Goal: Find specific page/section: Find specific page/section

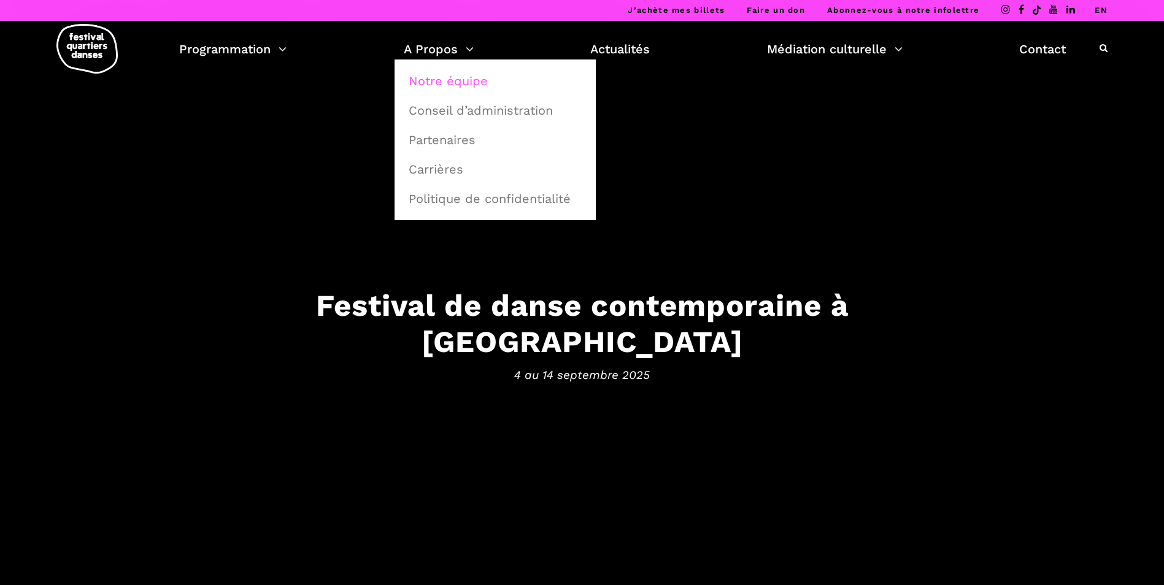
click at [461, 74] on link "Notre équipe" at bounding box center [495, 81] width 188 height 28
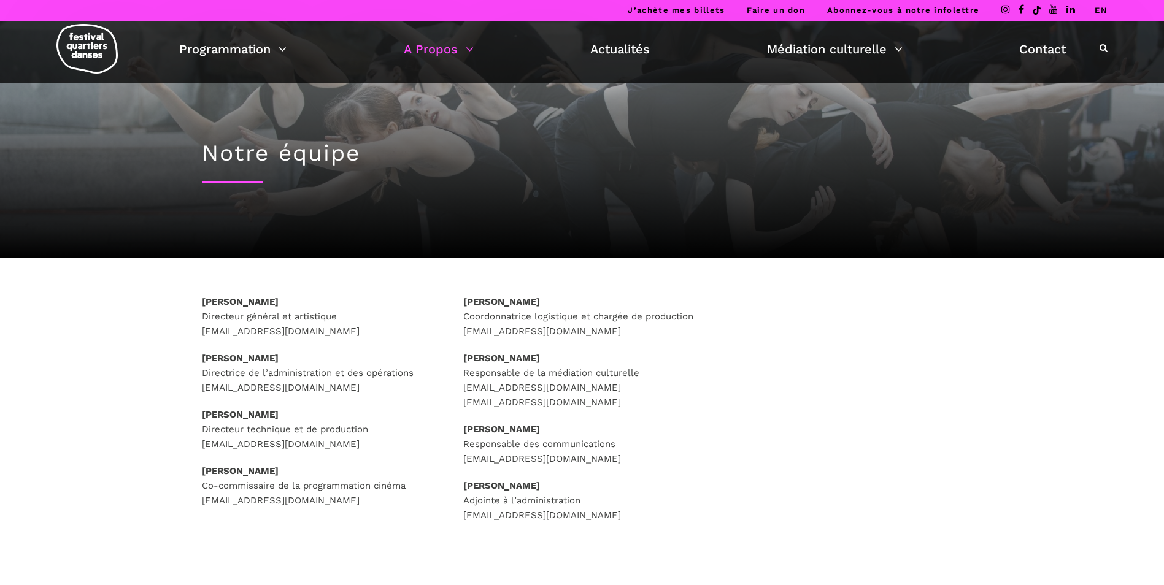
scroll to position [61, 0]
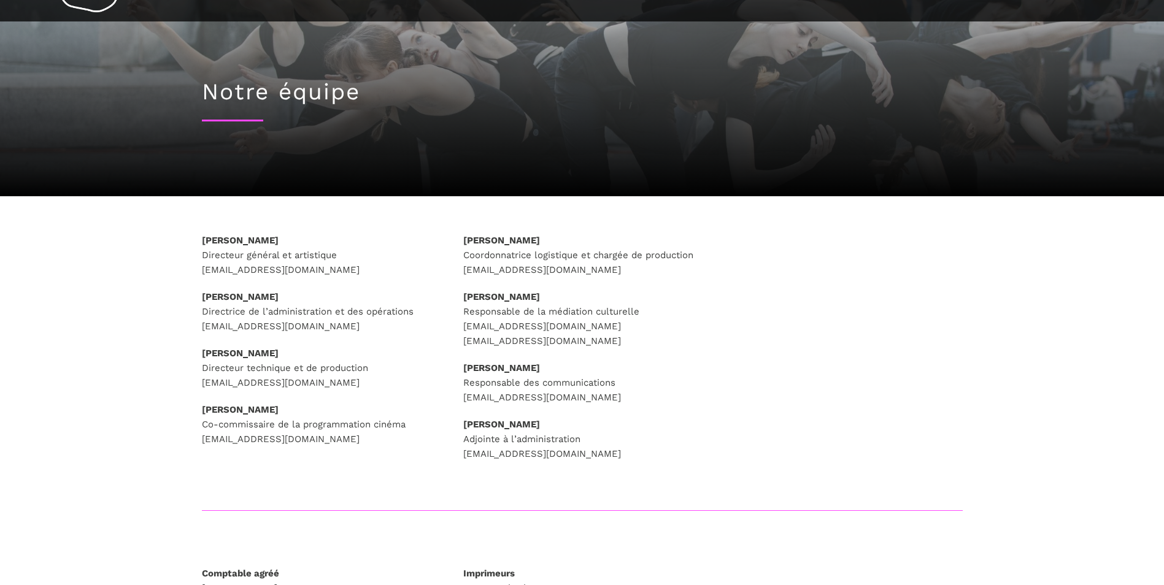
drag, startPoint x: 540, startPoint y: 398, endPoint x: 494, endPoint y: 398, distance: 46.0
click at [494, 398] on p "[PERSON_NAME] Responsable des communications [EMAIL_ADDRESS][DOMAIN_NAME]" at bounding box center [581, 383] width 237 height 44
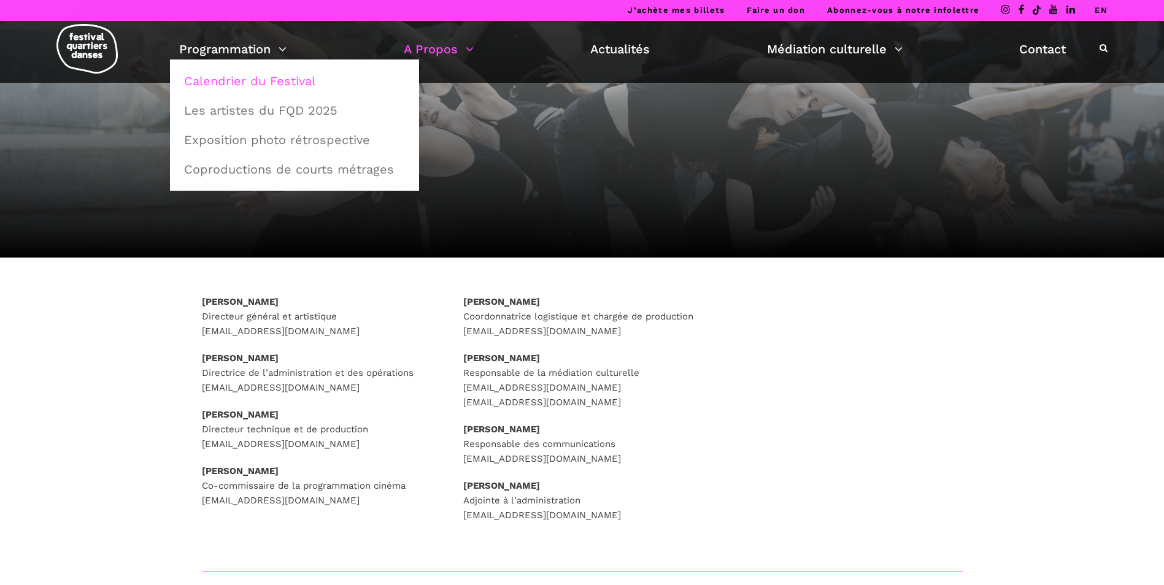
click at [253, 82] on link "Calendrier du Festival" at bounding box center [295, 81] width 236 height 28
